Goal: Navigation & Orientation: Find specific page/section

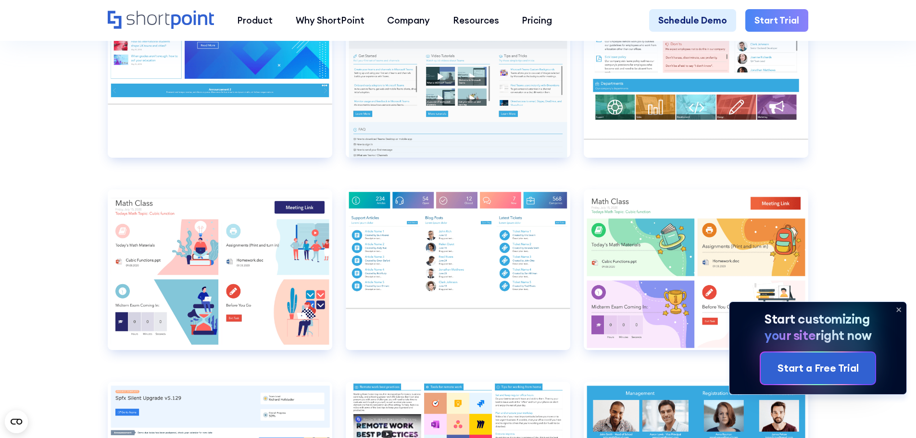
scroll to position [6013, 0]
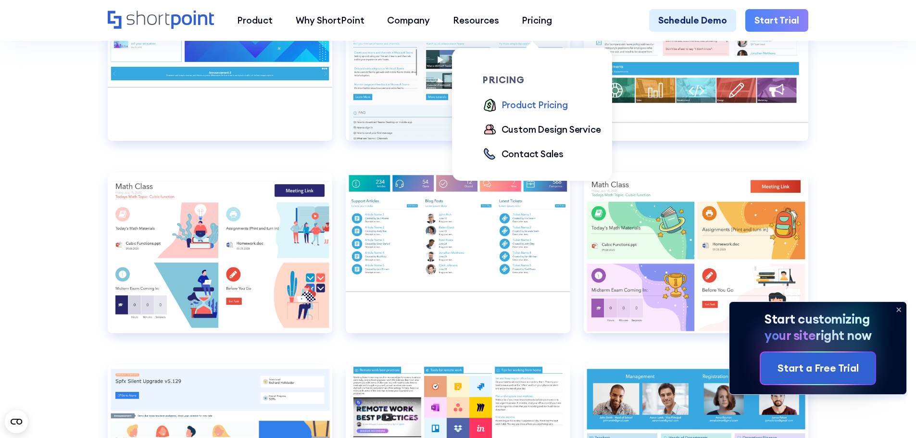
click at [544, 104] on div "Product Pricing" at bounding box center [535, 105] width 66 height 14
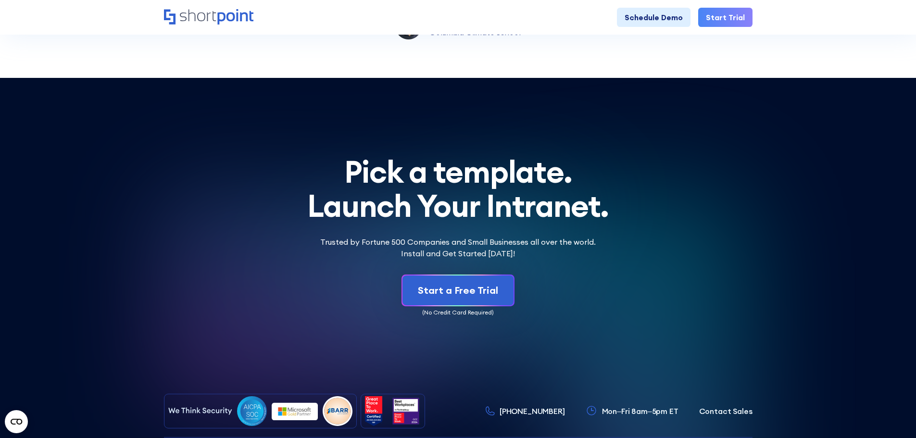
scroll to position [2868, 0]
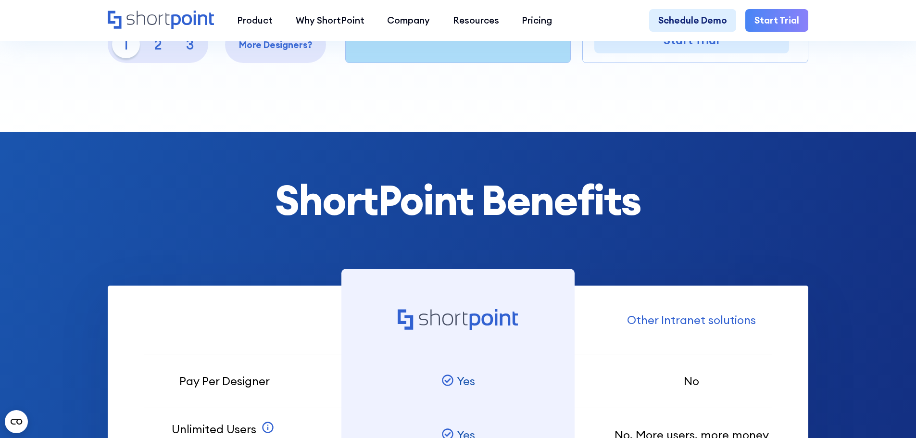
scroll to position [529, 0]
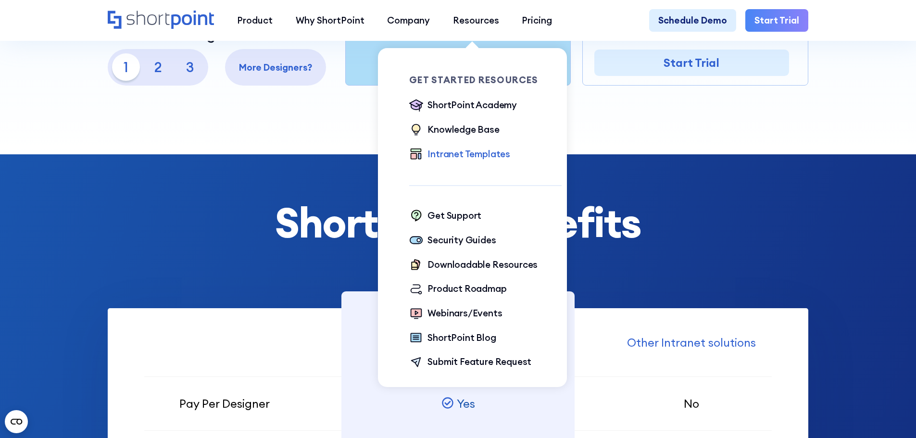
click at [475, 155] on div "Intranet Templates" at bounding box center [469, 154] width 83 height 14
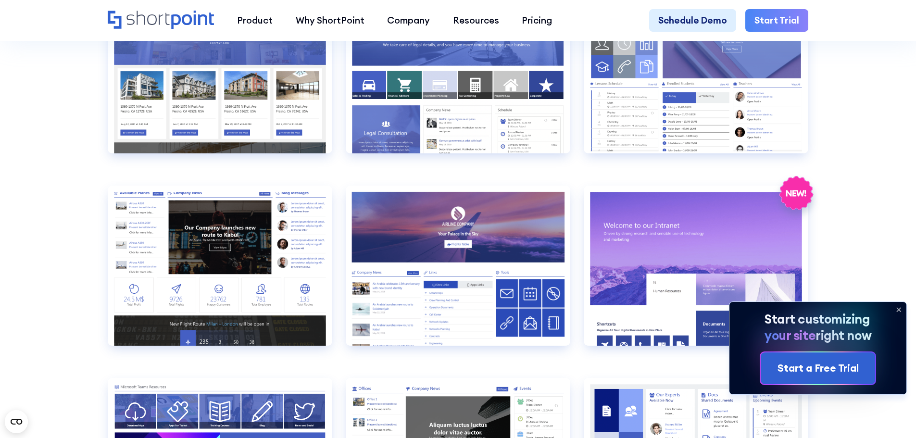
scroll to position [1539, 0]
